Goal: Find contact information: Find contact information

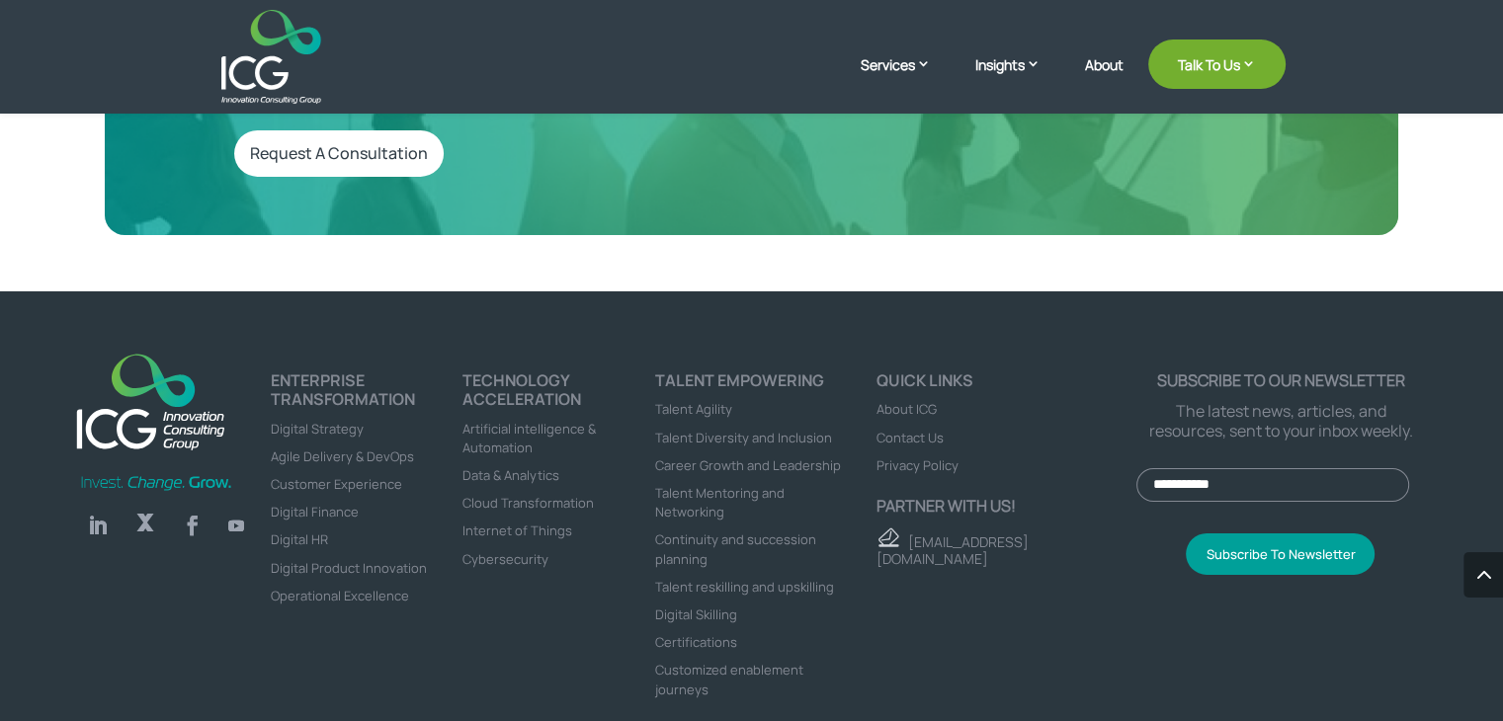
scroll to position [6698, 0]
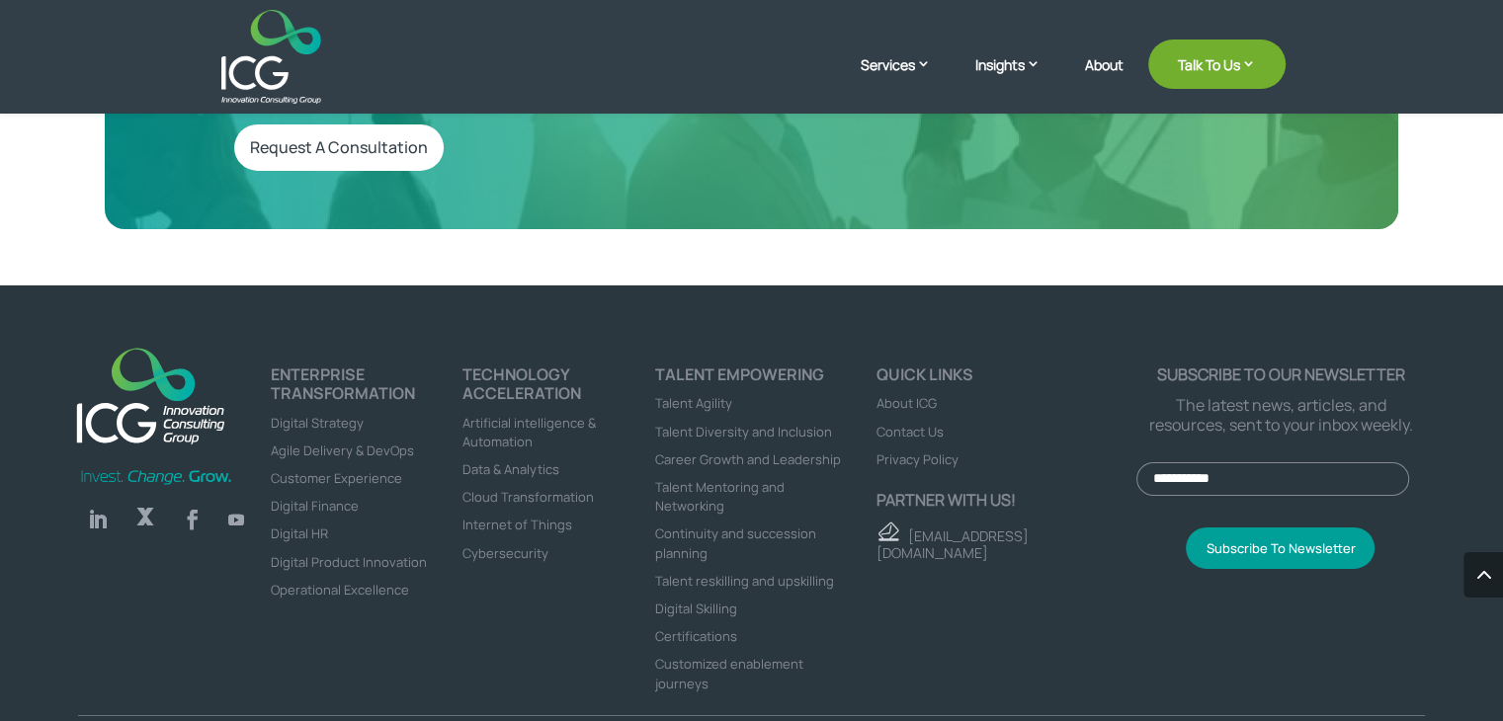
click at [87, 500] on link "Follow" at bounding box center [98, 520] width 40 height 40
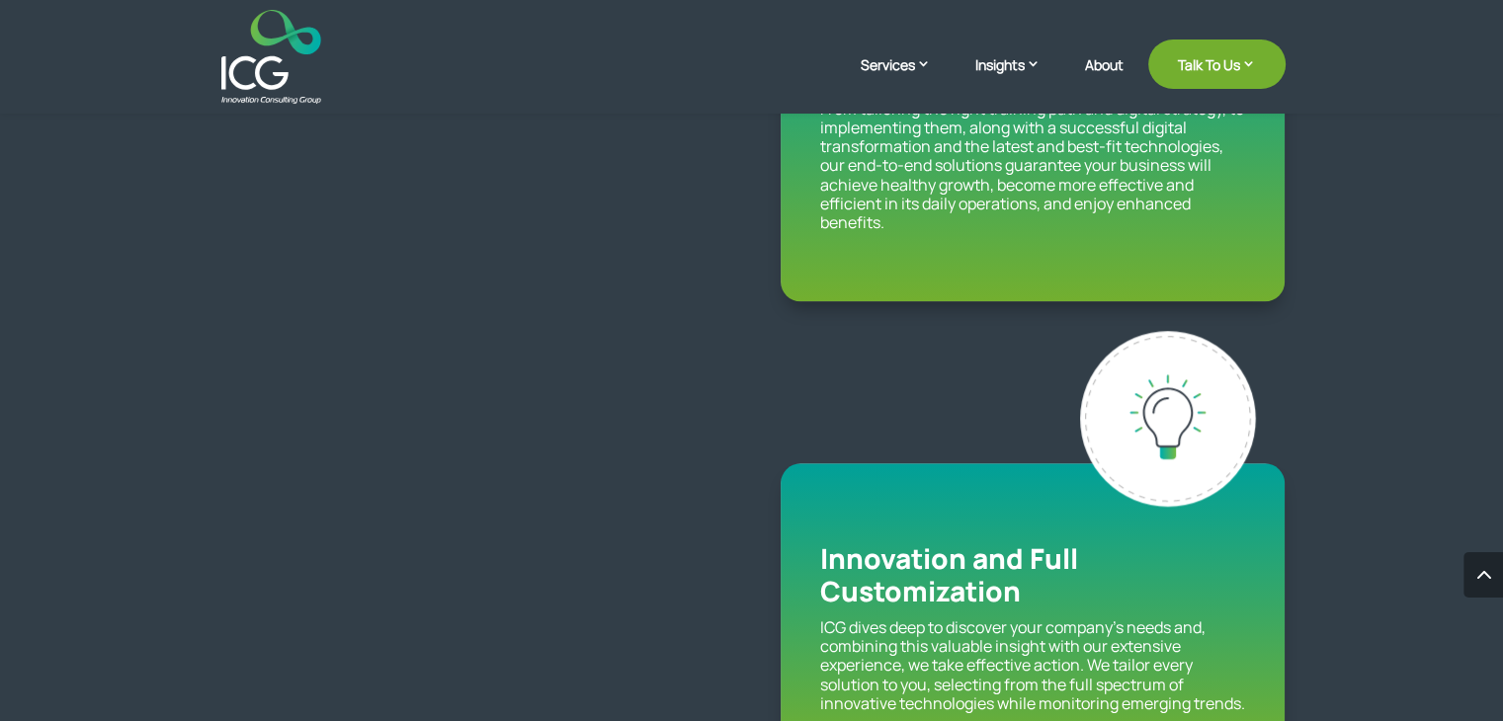
scroll to position [6697, 0]
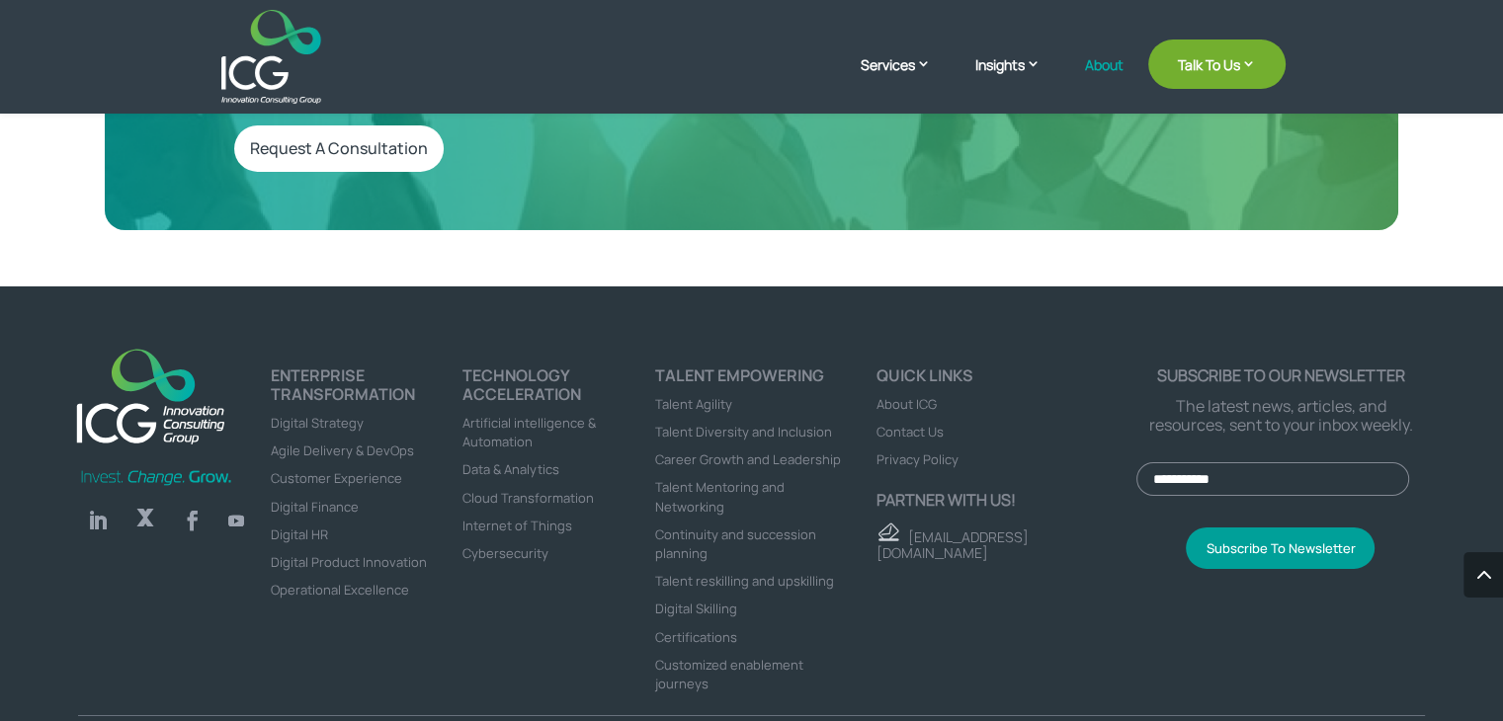
click at [1103, 60] on link "About" at bounding box center [1104, 80] width 39 height 46
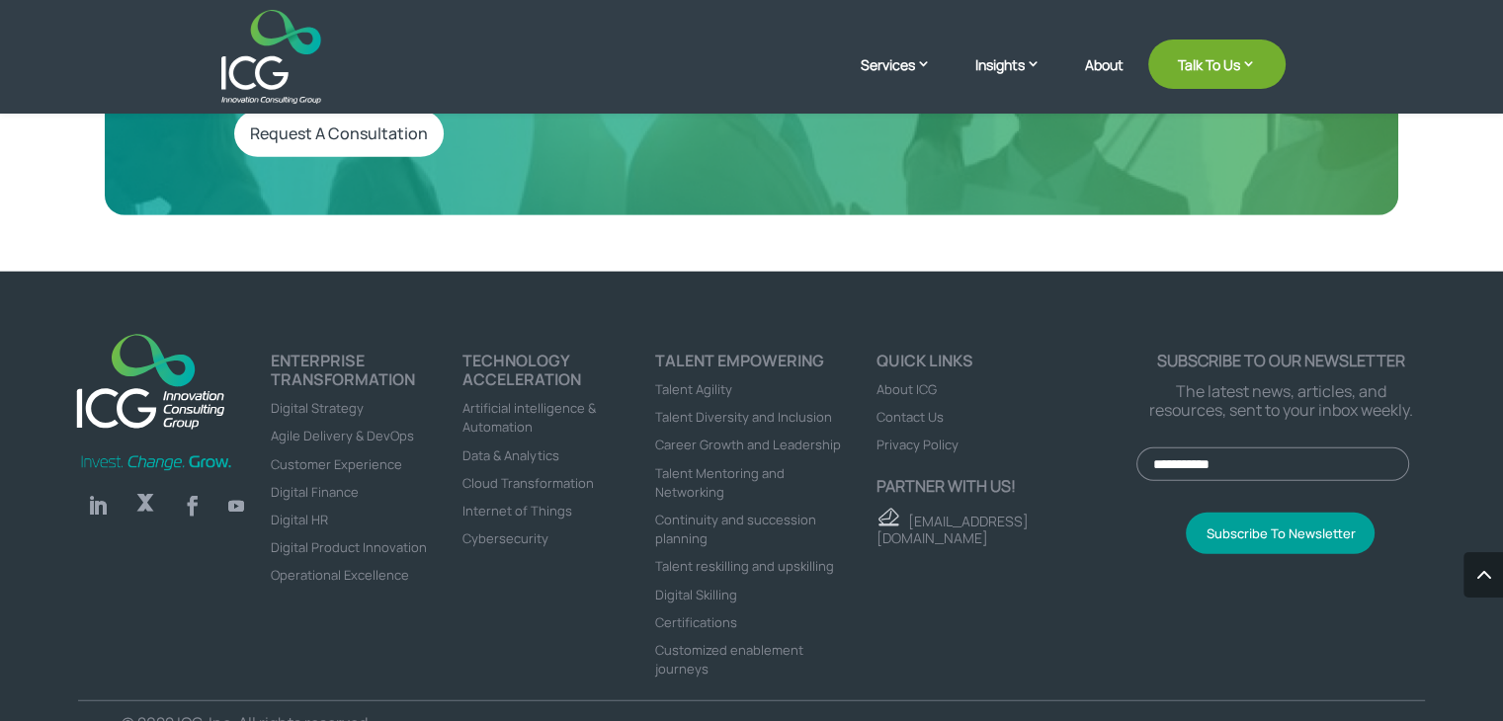
scroll to position [5450, 0]
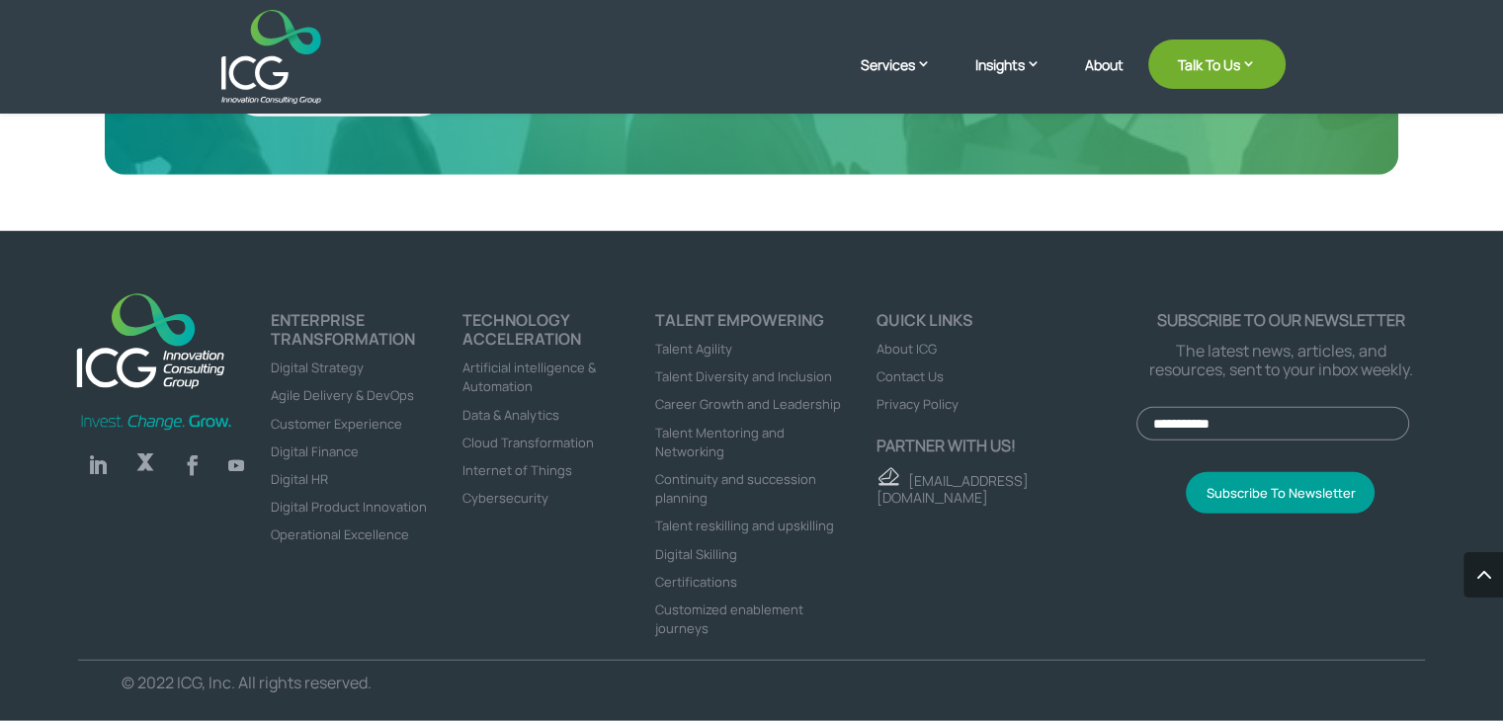
drag, startPoint x: 1517, startPoint y: 93, endPoint x: 1517, endPoint y: 729, distance: 636.5
click at [924, 368] on span "Contact Us" at bounding box center [910, 377] width 67 height 18
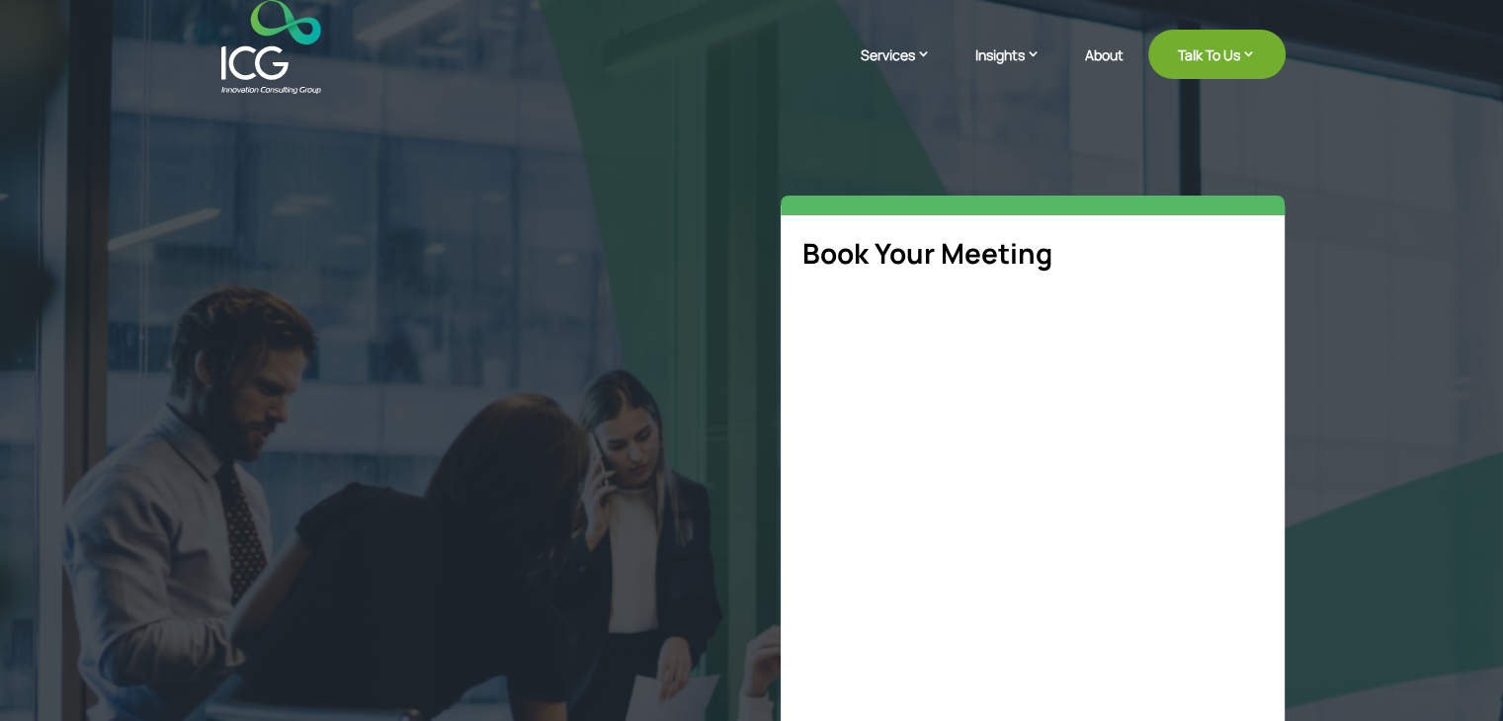
select select "**"
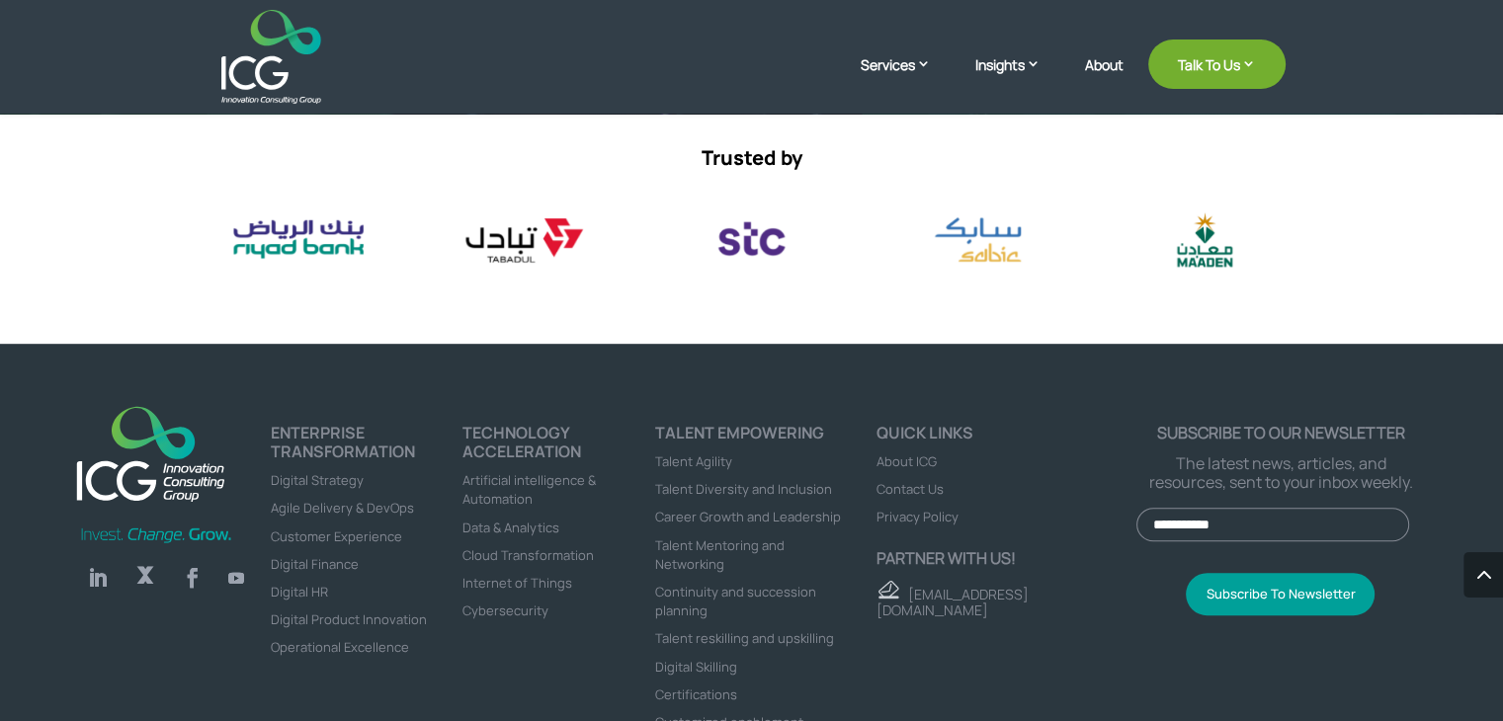
scroll to position [1135, 0]
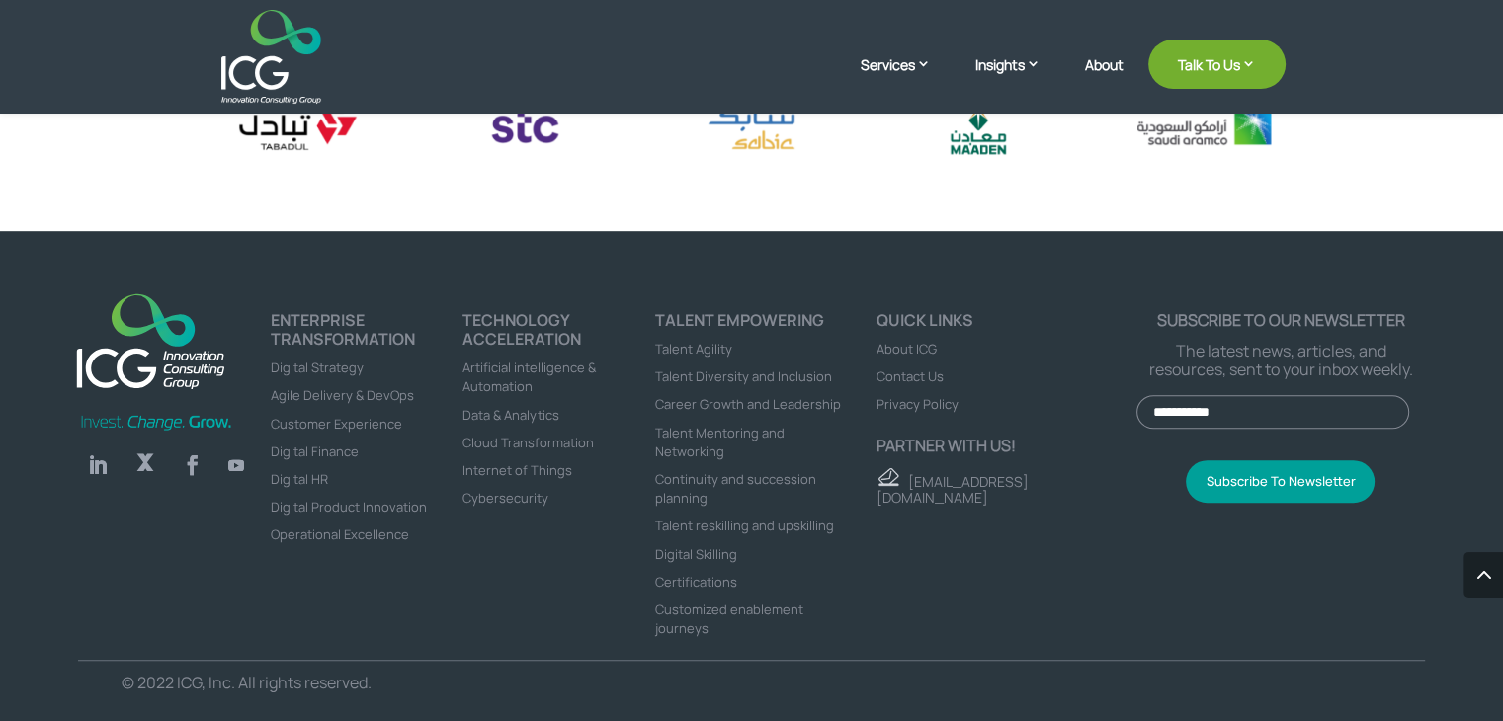
click at [925, 349] on span "About ICG" at bounding box center [907, 349] width 60 height 18
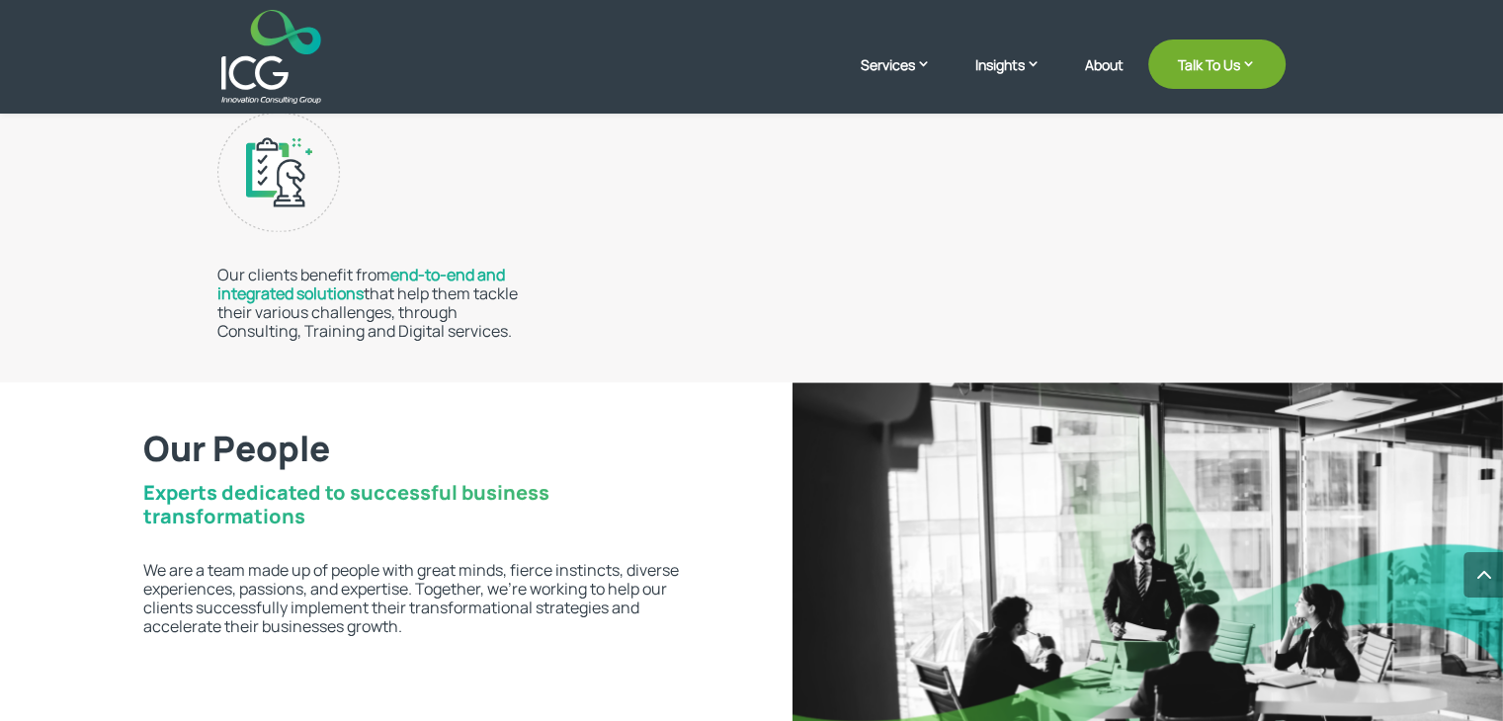
scroll to position [5450, 0]
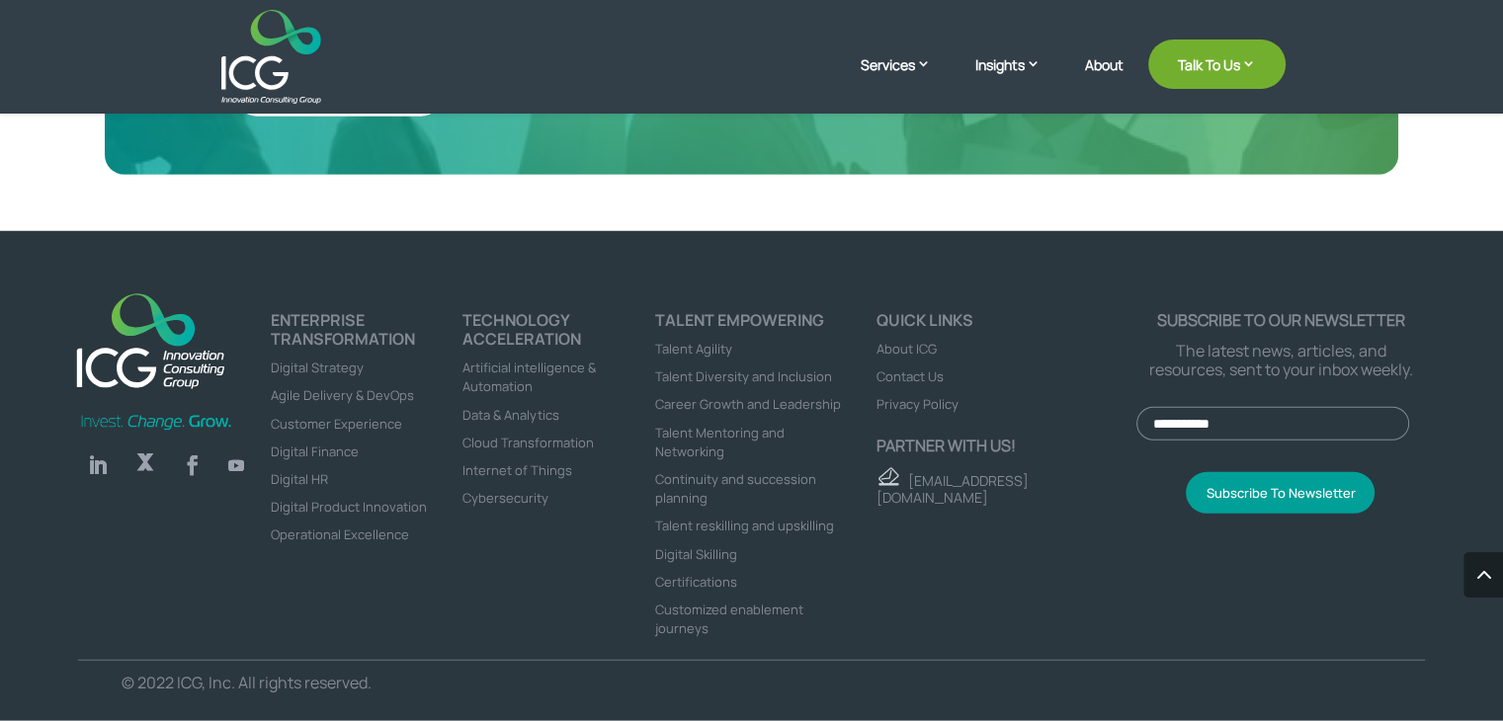
click at [95, 454] on link "Follow" at bounding box center [98, 466] width 40 height 40
